Goal: Entertainment & Leisure: Consume media (video, audio)

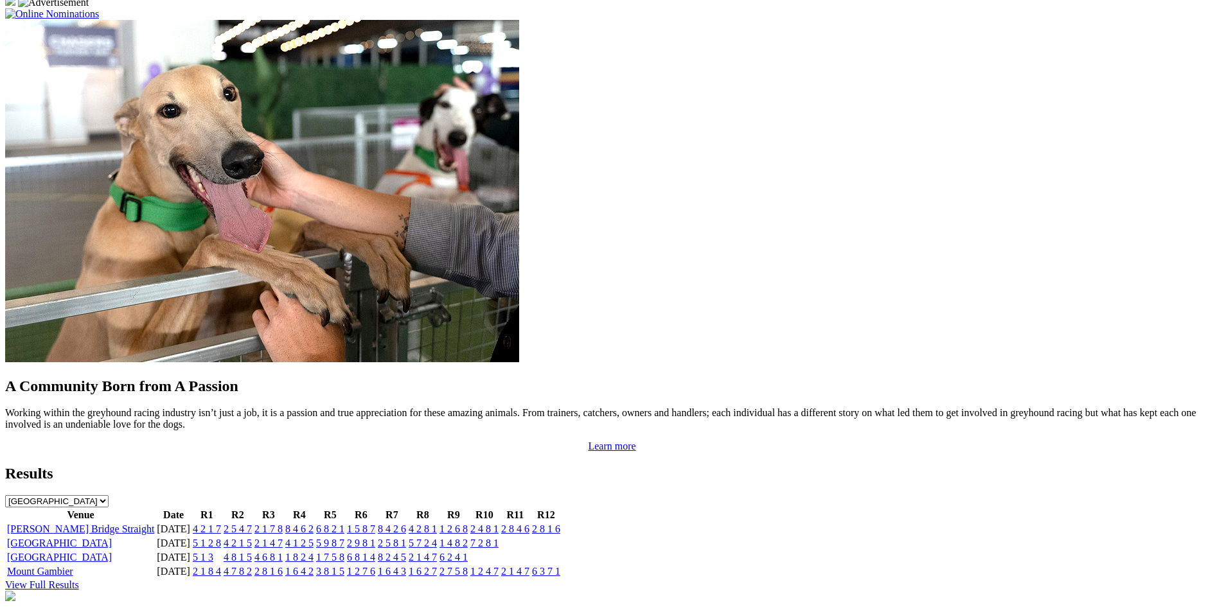
scroll to position [1092, 0]
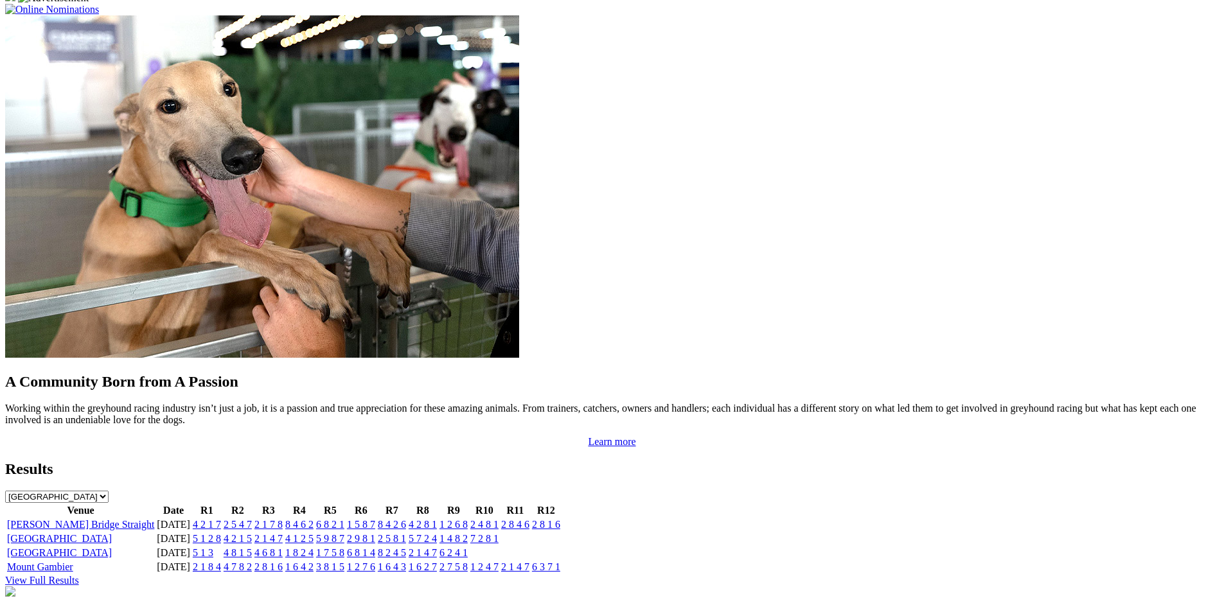
click at [154, 519] on link "[PERSON_NAME] Bridge Straight" at bounding box center [80, 524] width 147 height 11
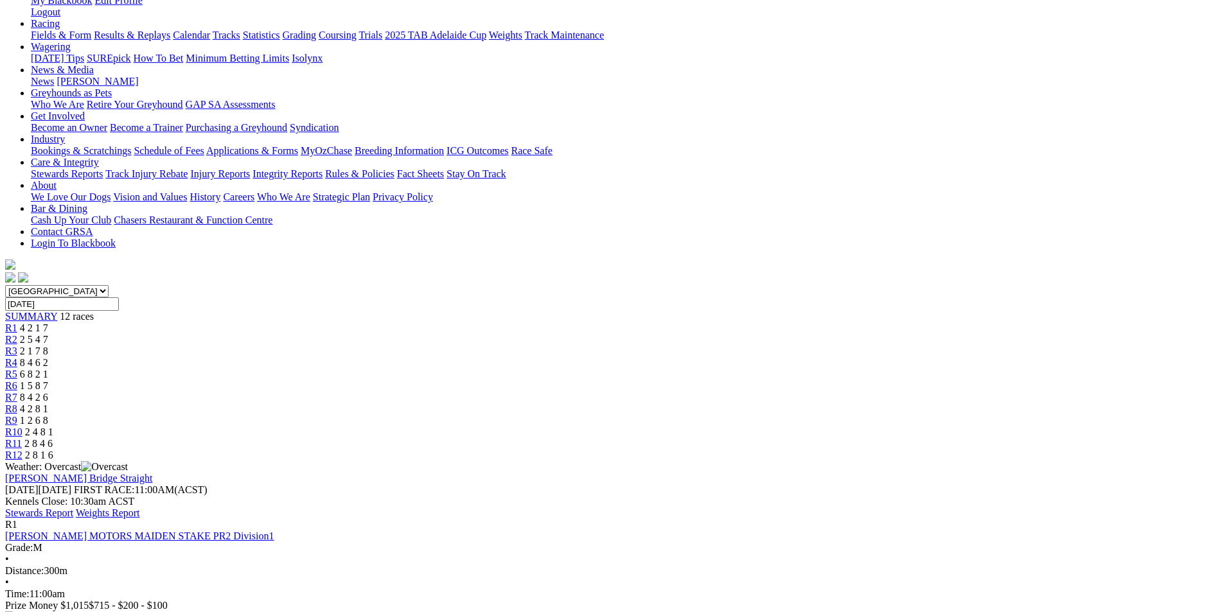
scroll to position [193, 0]
